Goal: Task Accomplishment & Management: Use online tool/utility

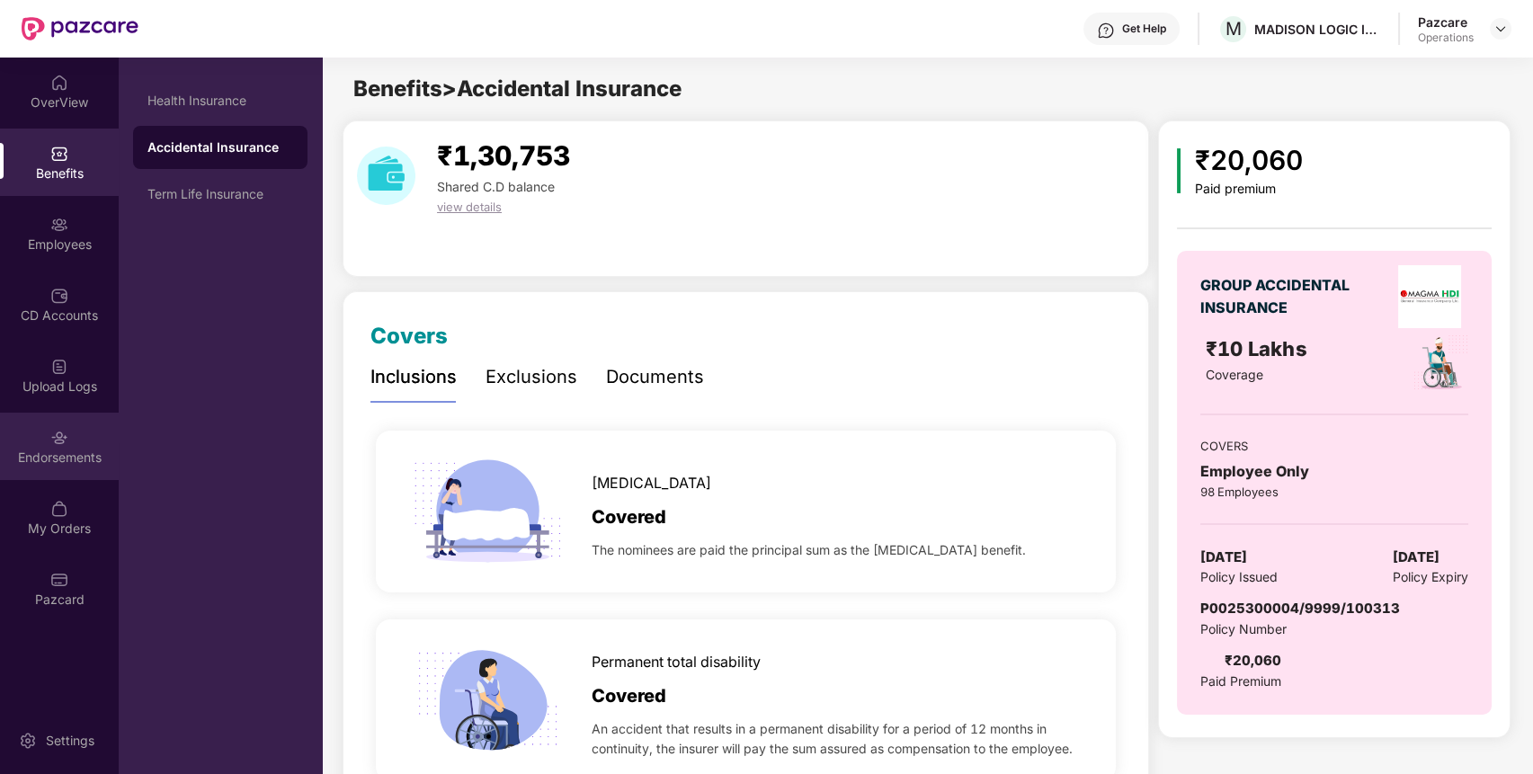
click at [49, 456] on div "Endorsements" at bounding box center [59, 458] width 119 height 18
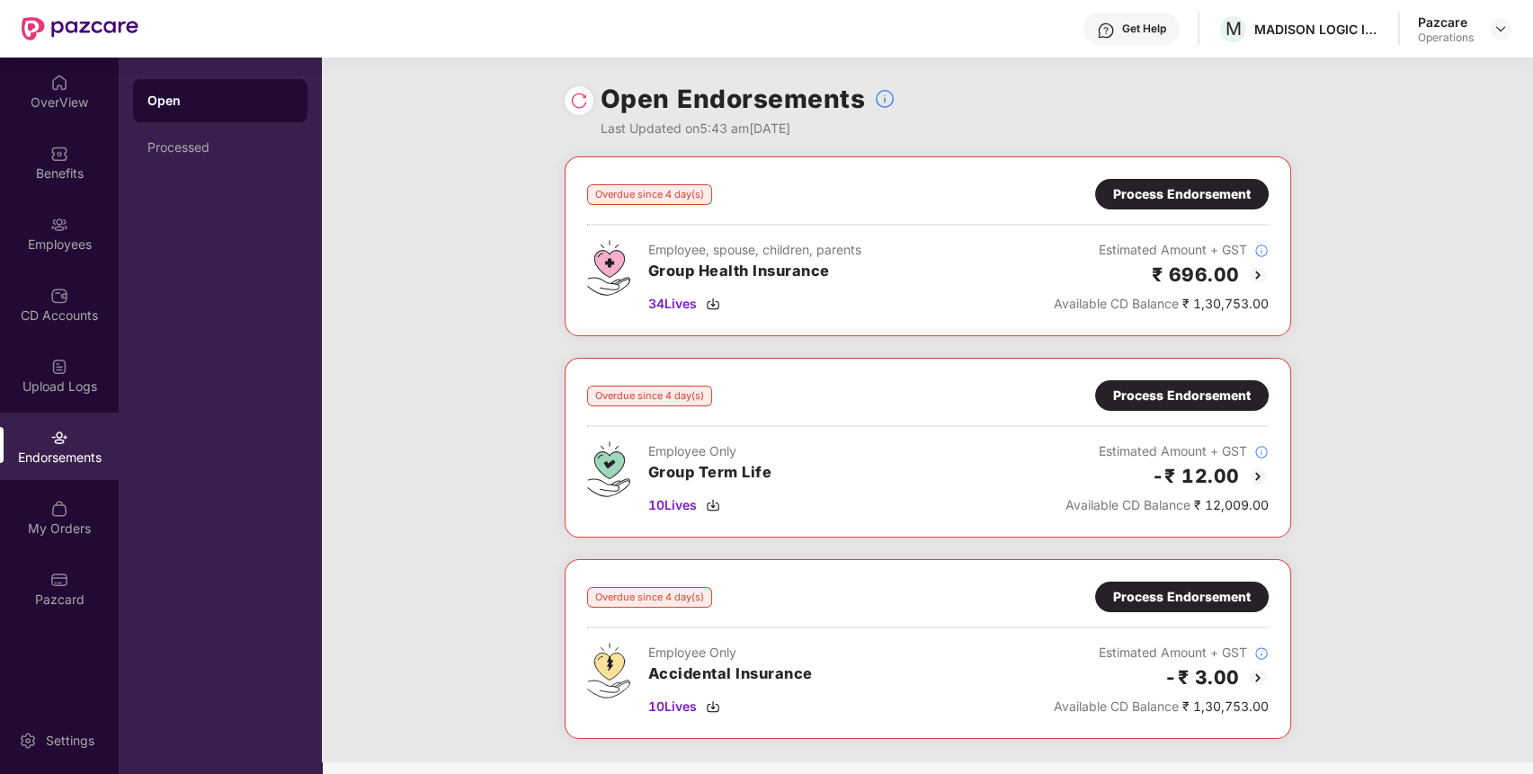
click at [1195, 191] on div "Process Endorsement" at bounding box center [1182, 194] width 138 height 20
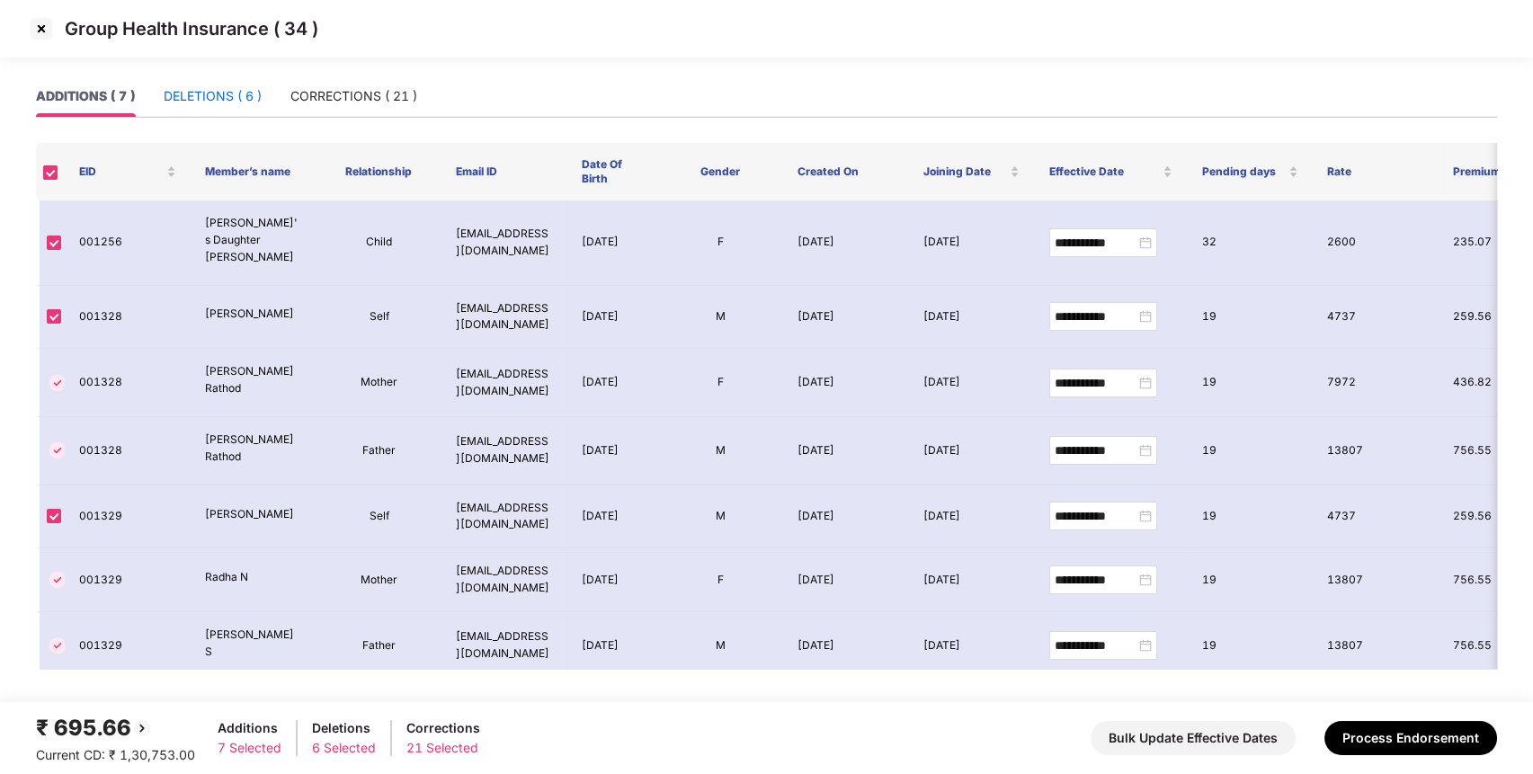
click at [218, 103] on div "DELETIONS ( 6 )" at bounding box center [213, 96] width 98 height 20
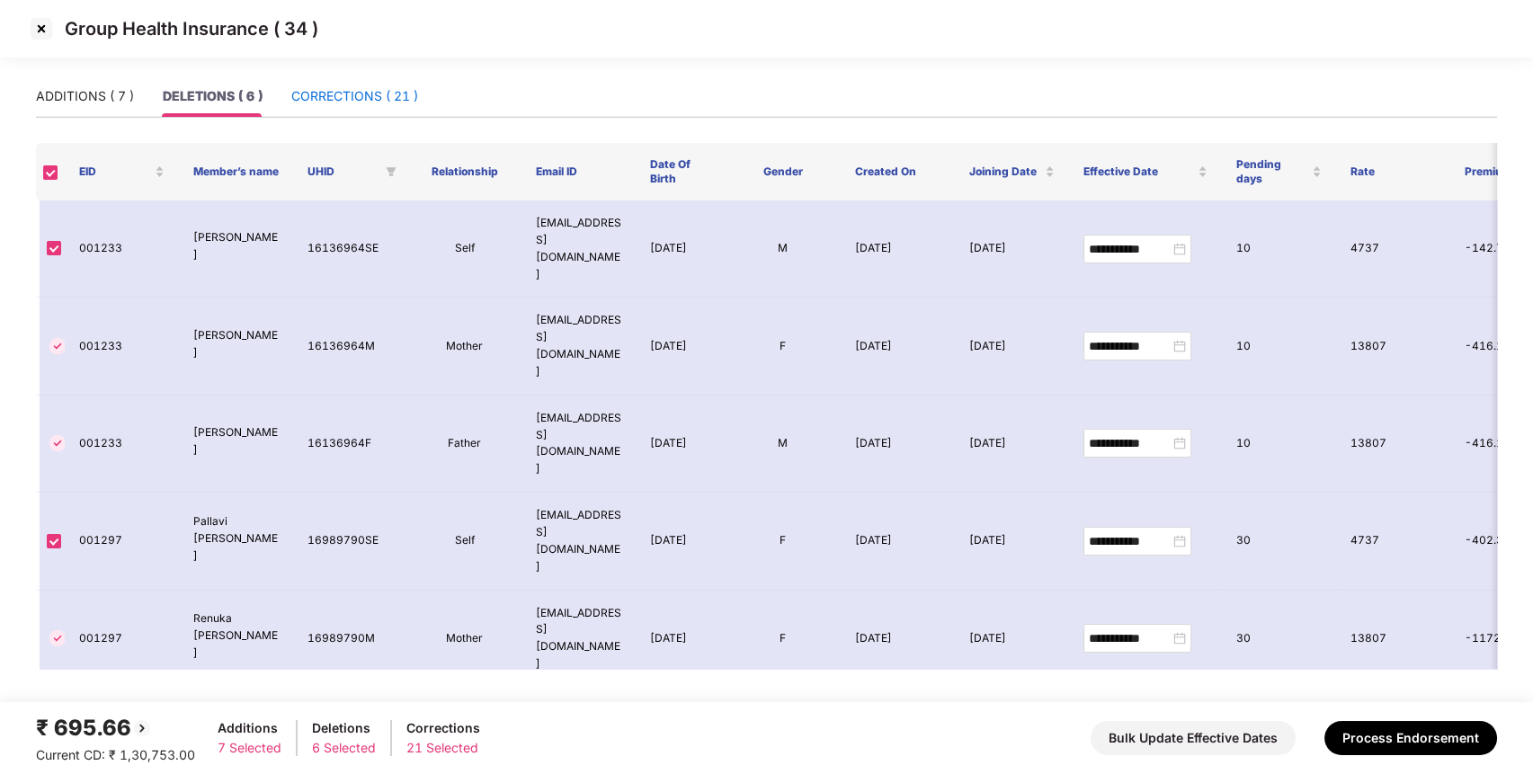
click at [358, 86] on div "CORRECTIONS ( 21 )" at bounding box center [354, 96] width 127 height 20
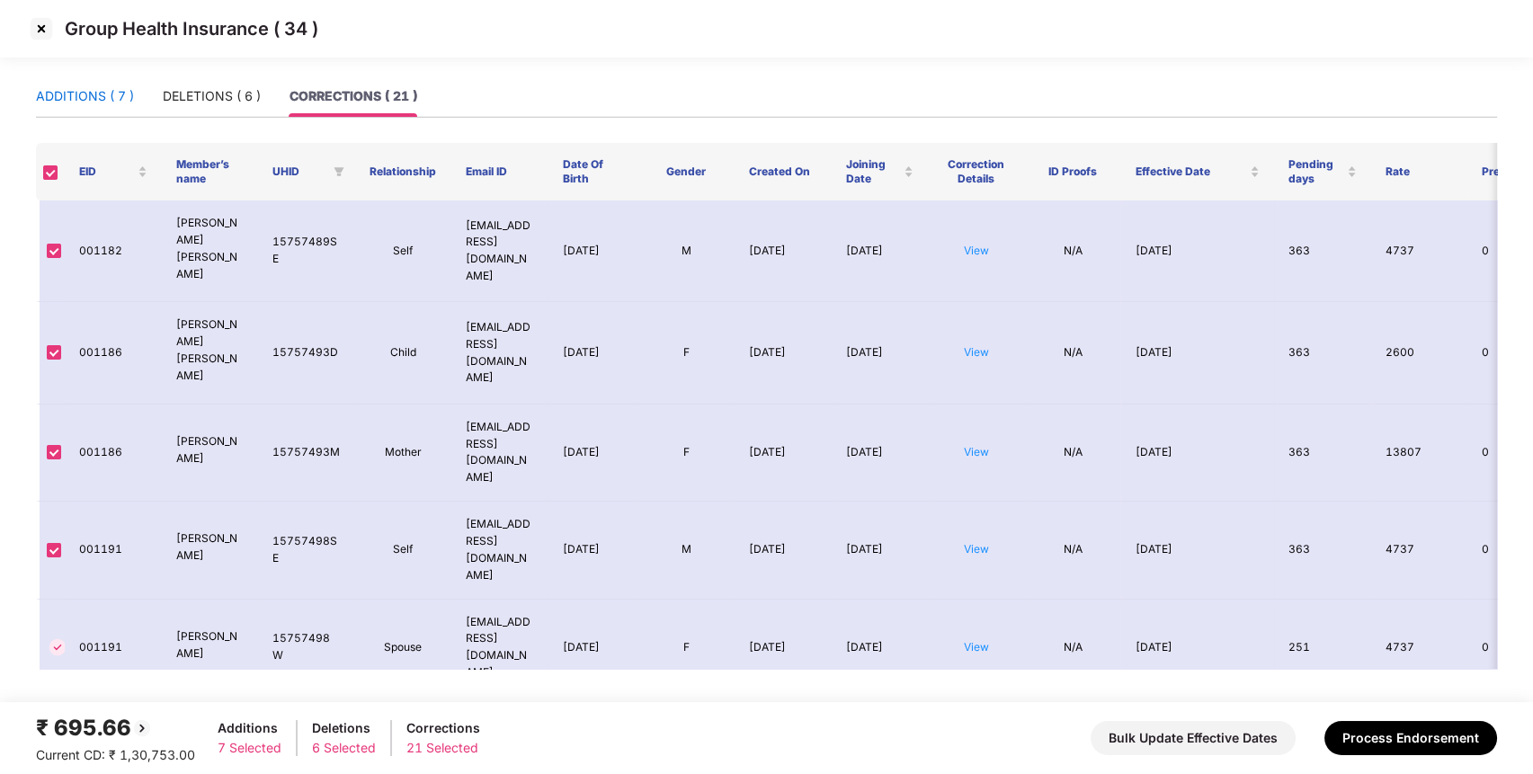
click at [130, 93] on div "ADDITIONS ( 7 )" at bounding box center [85, 96] width 98 height 20
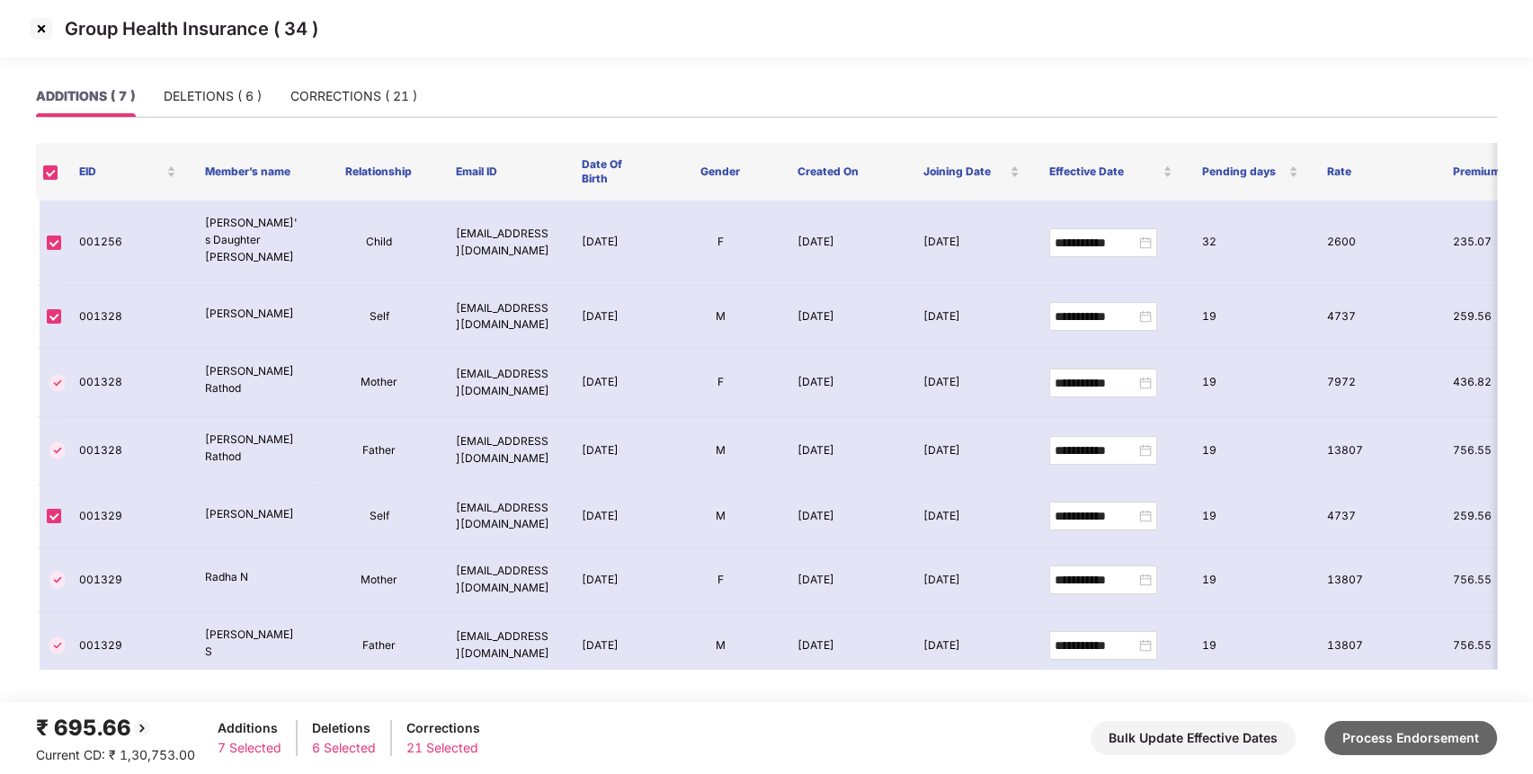
click at [1393, 741] on button "Process Endorsement" at bounding box center [1411, 738] width 173 height 34
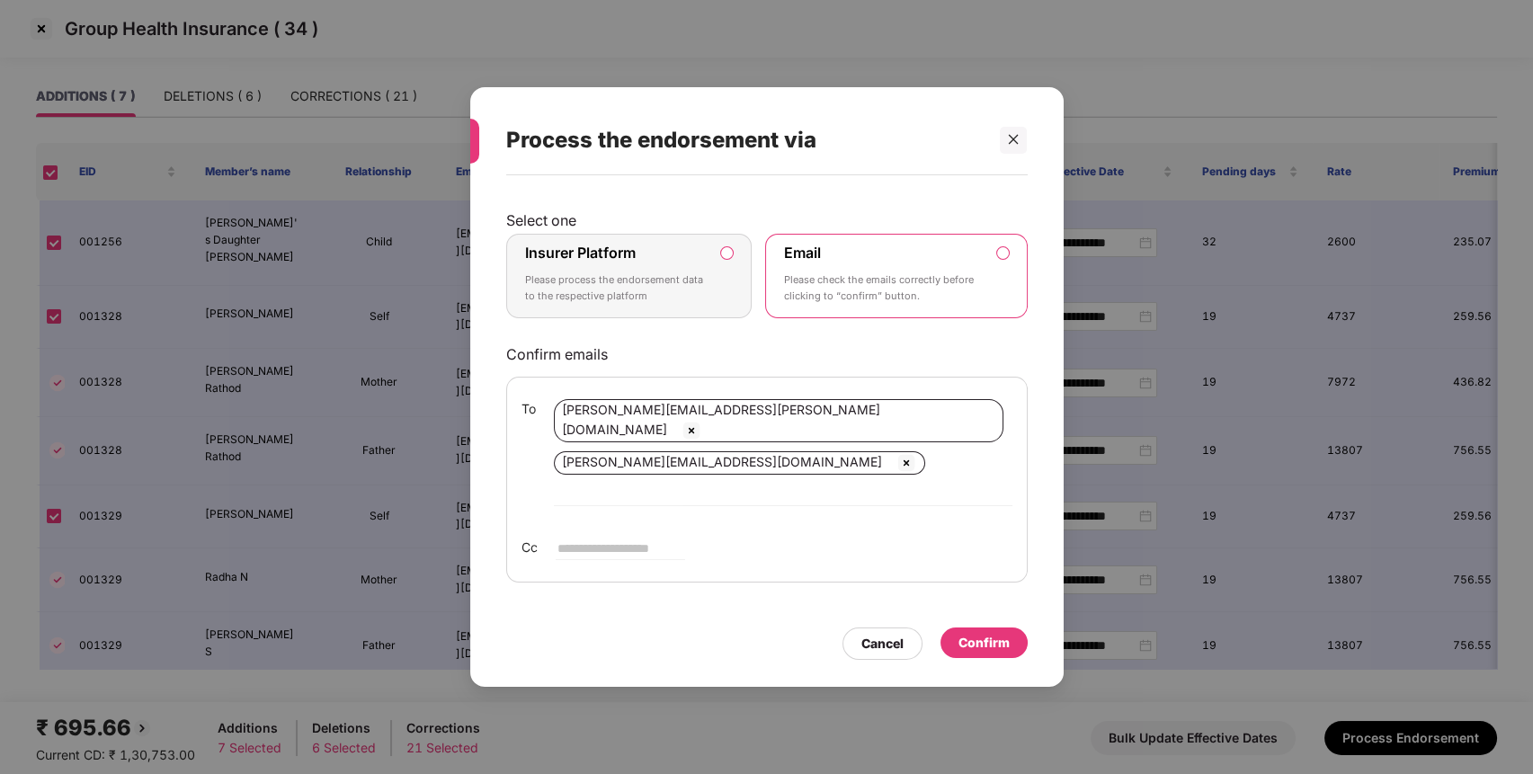
click at [654, 304] on p "Please process the endorsement data to the respective platform" at bounding box center [616, 288] width 183 height 31
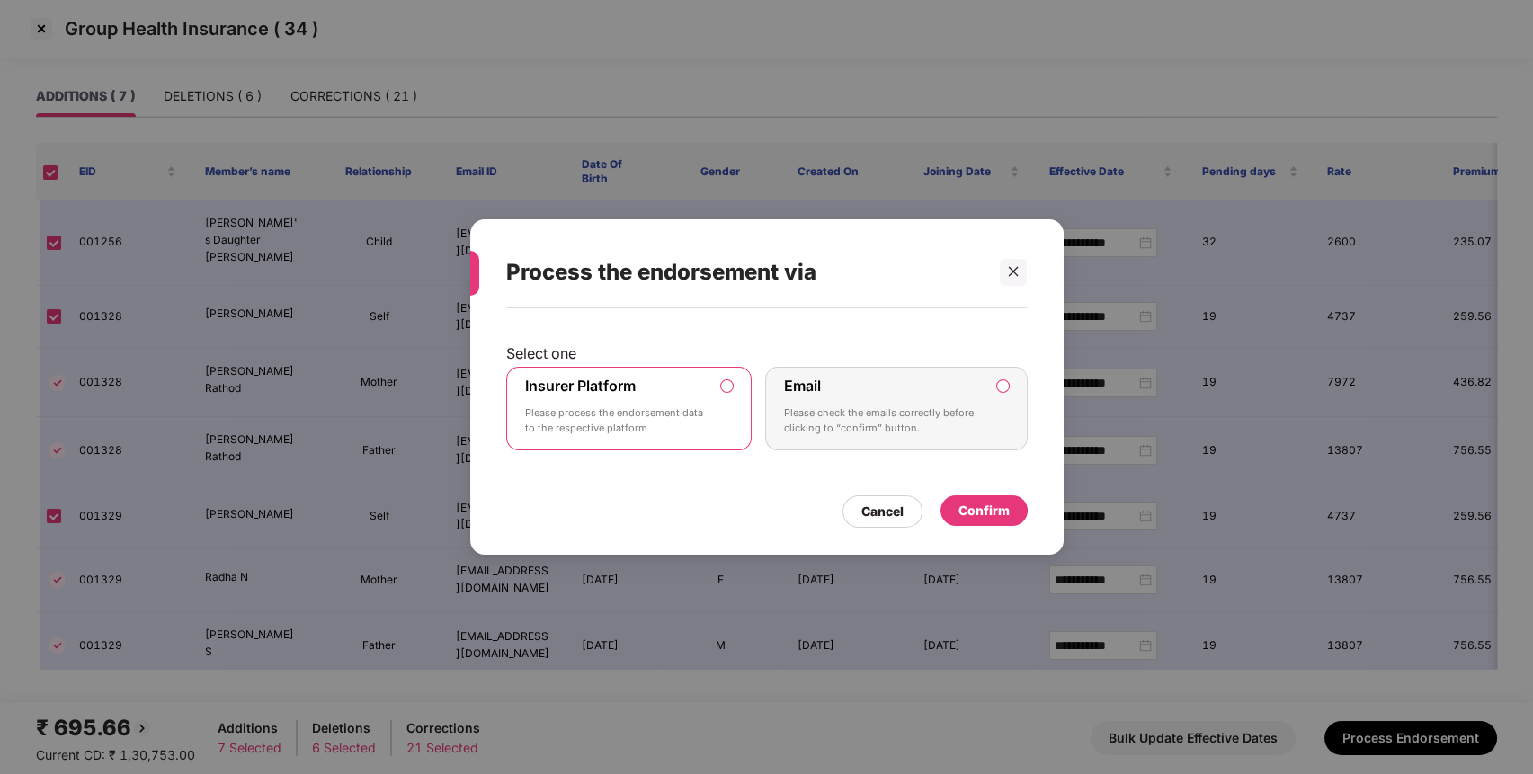
click at [985, 504] on div "Confirm" at bounding box center [984, 511] width 51 height 20
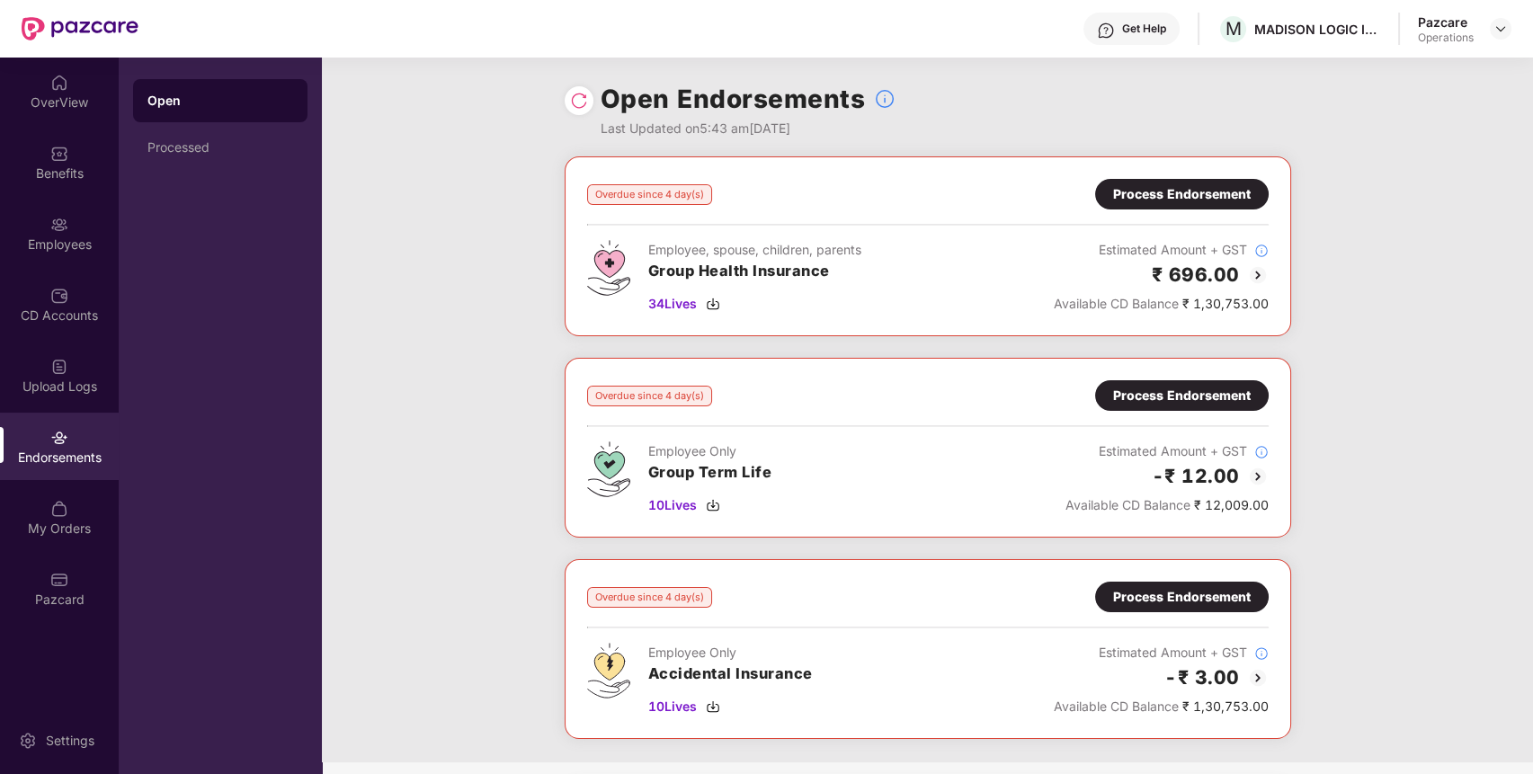
click at [570, 97] on img at bounding box center [579, 101] width 18 height 18
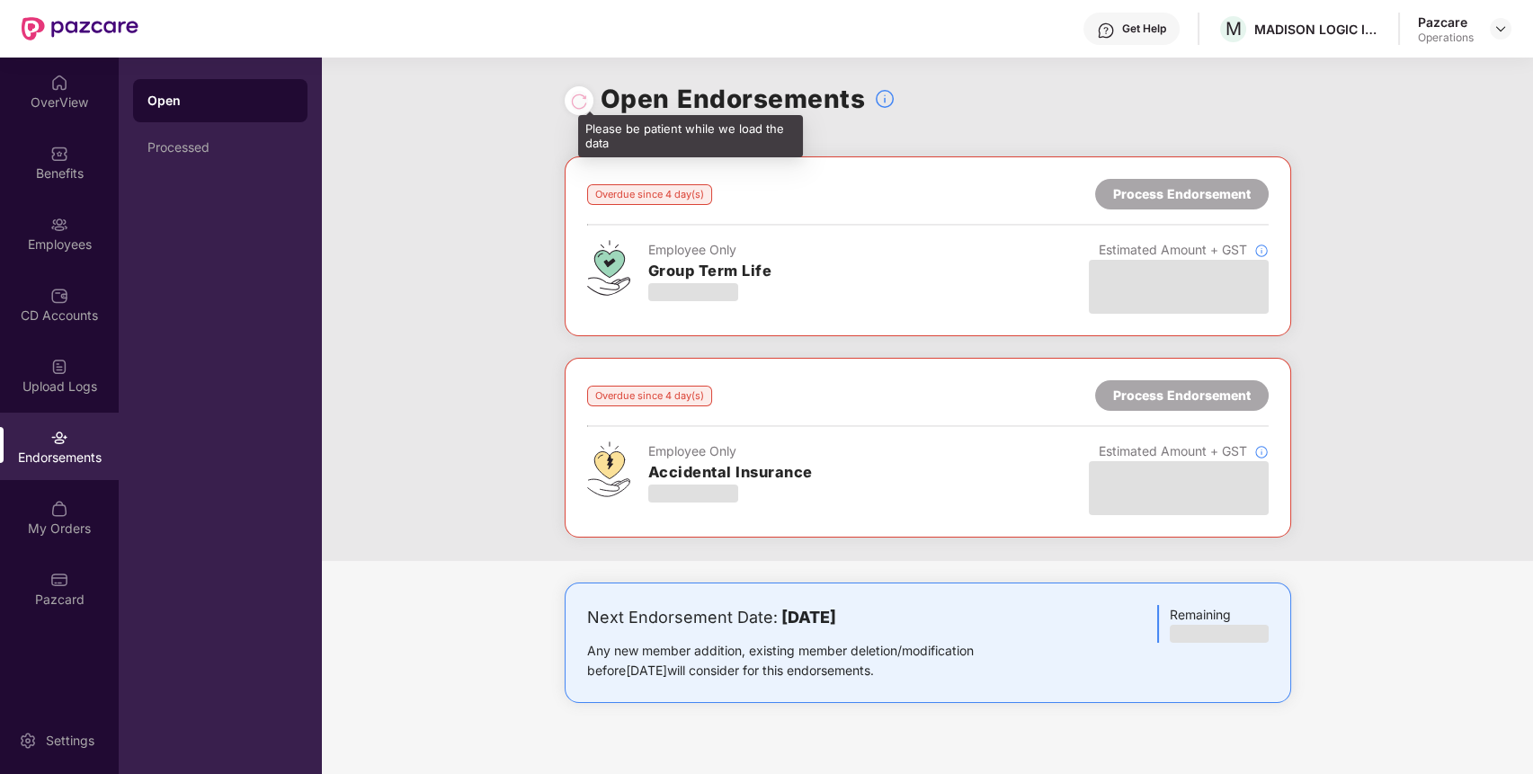
click at [572, 94] on div at bounding box center [579, 101] width 18 height 20
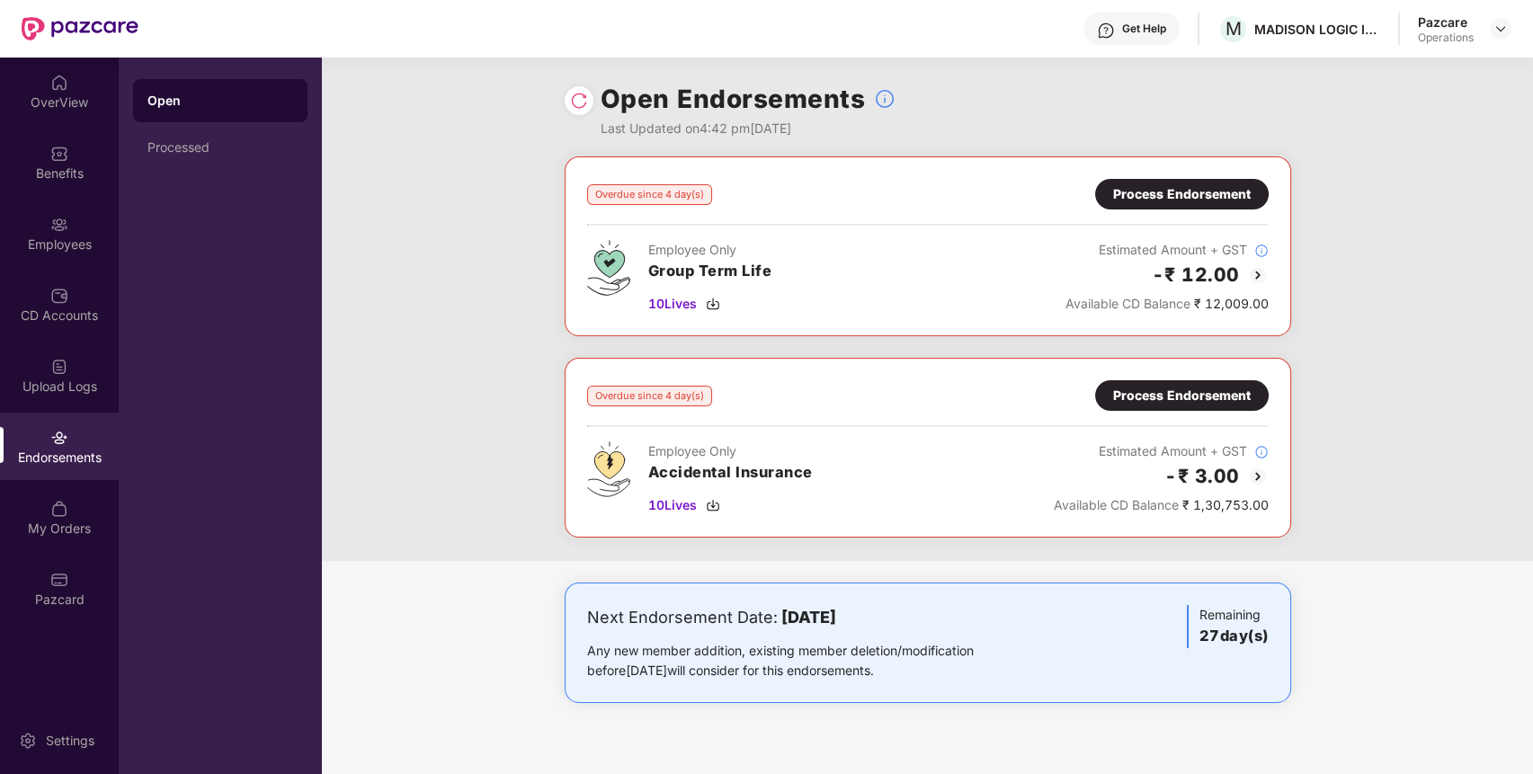
click at [1225, 396] on div "Process Endorsement" at bounding box center [1182, 396] width 138 height 20
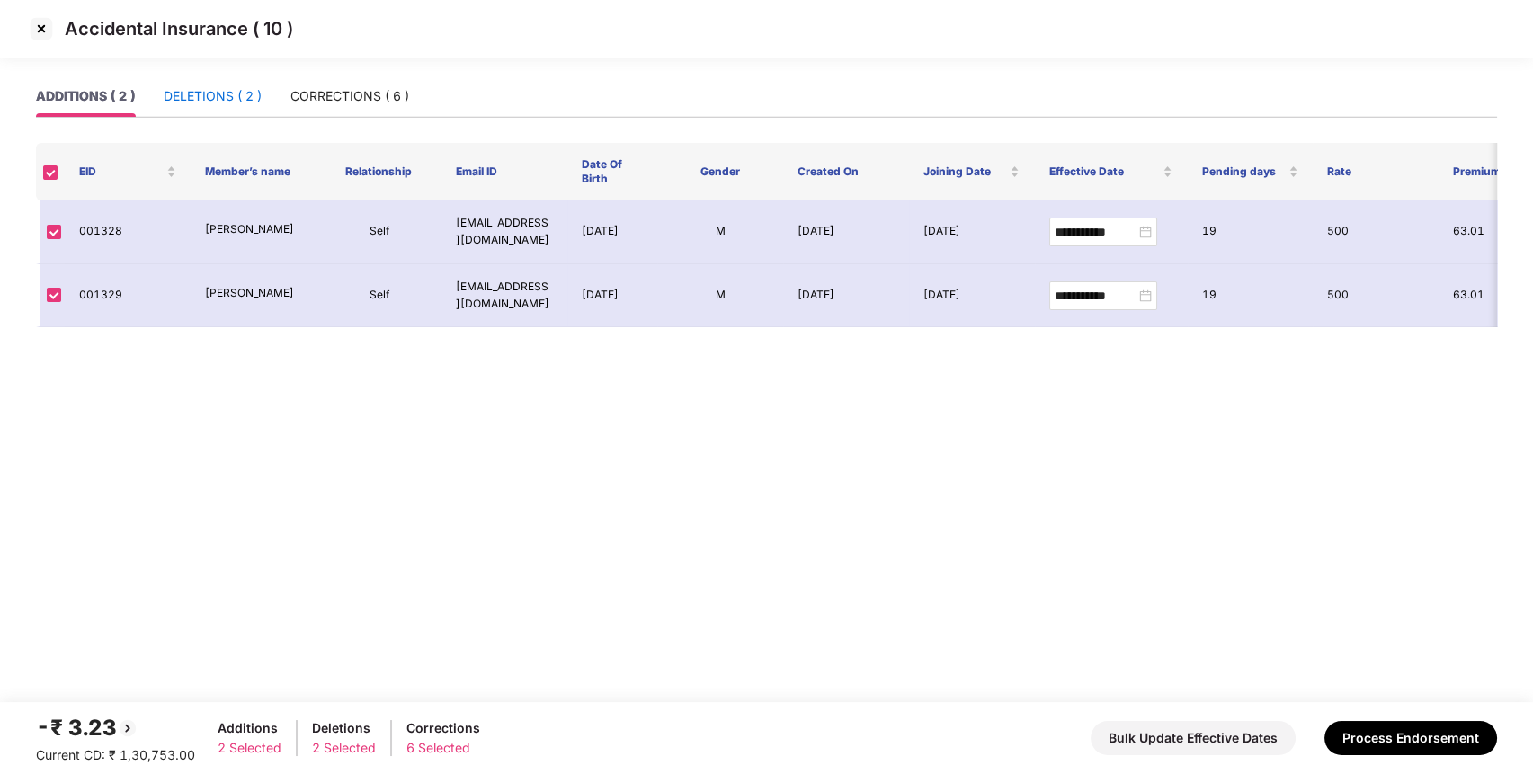
click at [207, 96] on div "DELETIONS ( 2 )" at bounding box center [213, 96] width 98 height 20
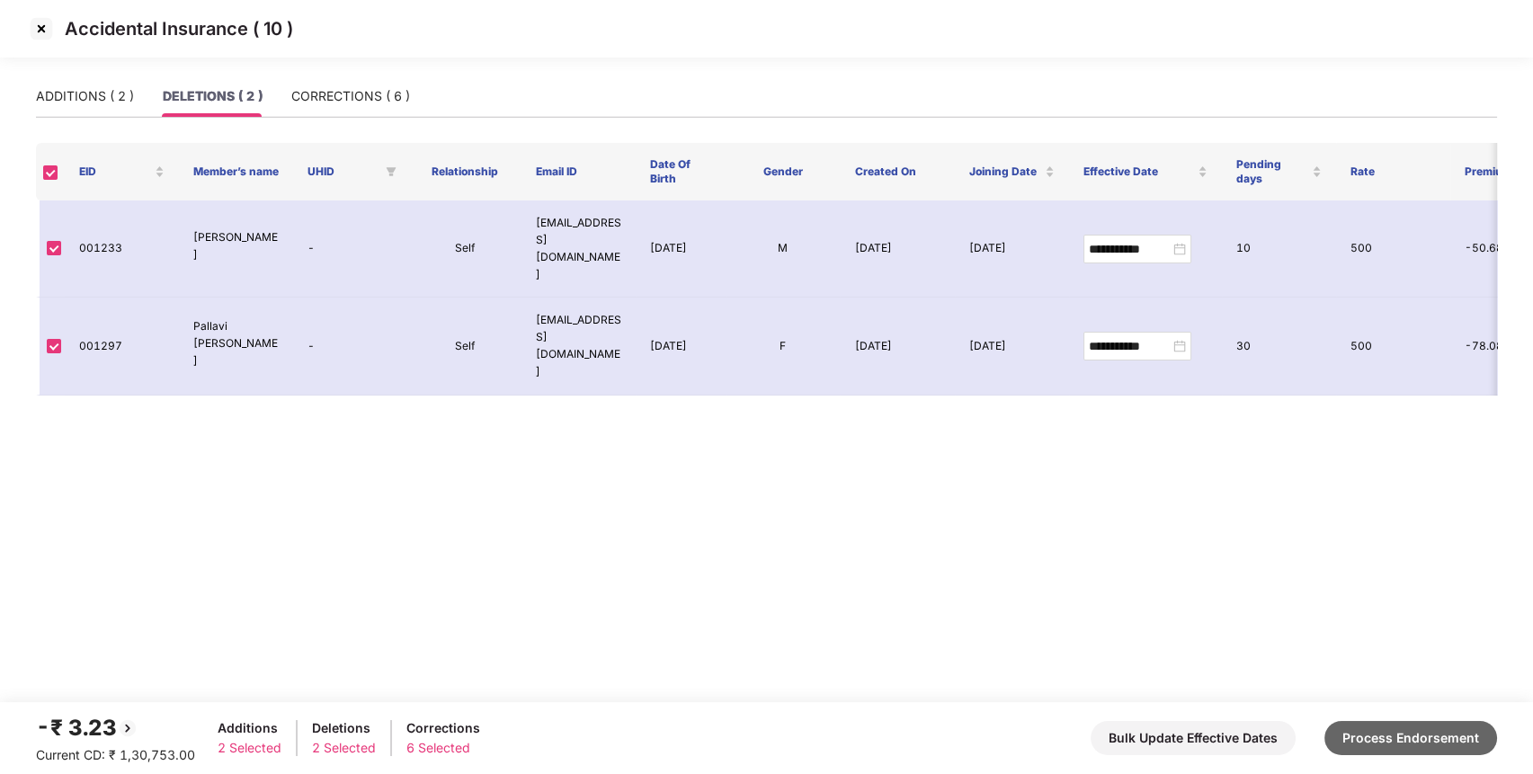
click at [1429, 746] on button "Process Endorsement" at bounding box center [1411, 738] width 173 height 34
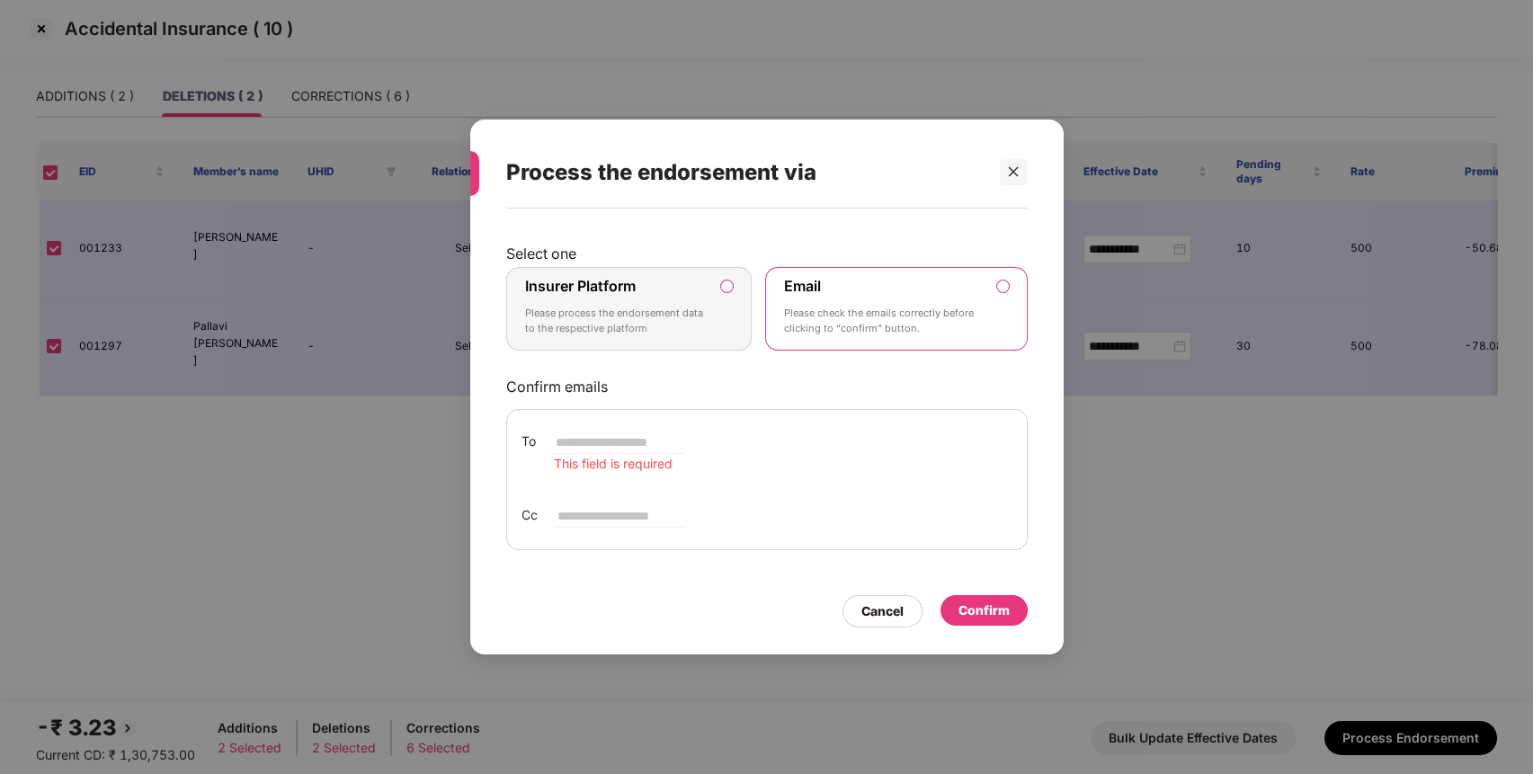
click at [698, 307] on p "Please process the endorsement data to the respective platform" at bounding box center [616, 321] width 183 height 31
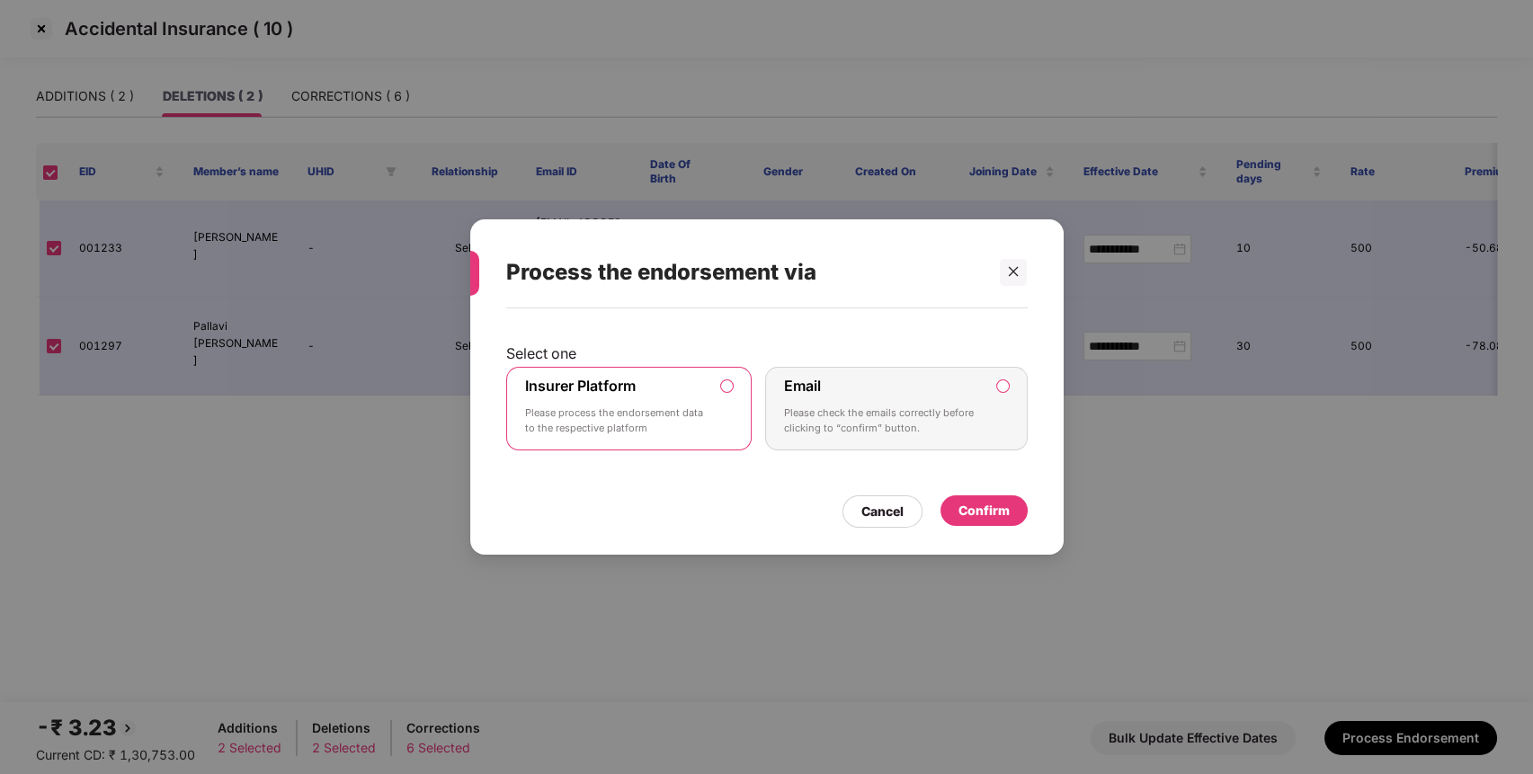
click at [986, 517] on div "Confirm" at bounding box center [984, 511] width 51 height 20
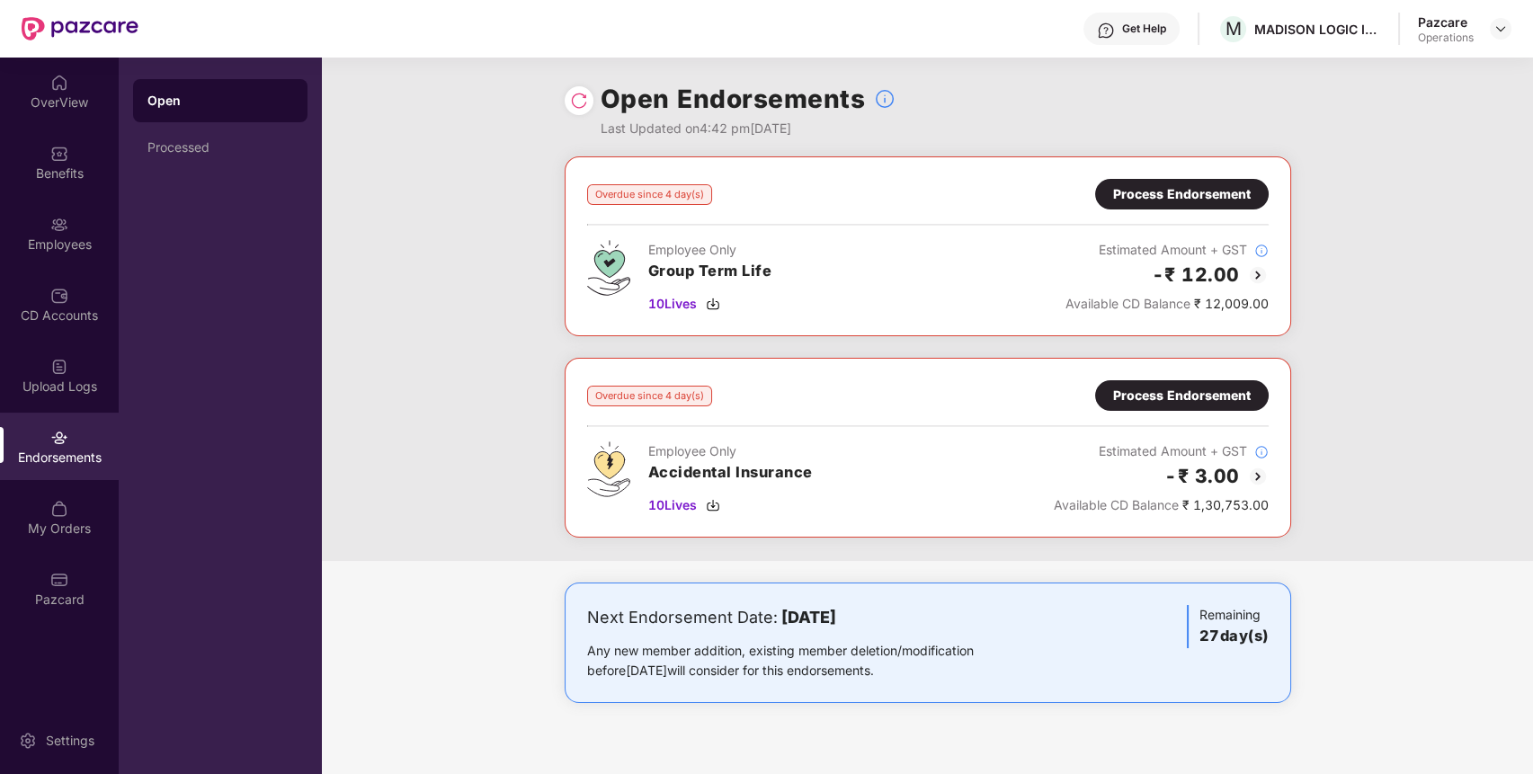
click at [573, 94] on img at bounding box center [579, 101] width 18 height 18
